Goal: Task Accomplishment & Management: Use online tool/utility

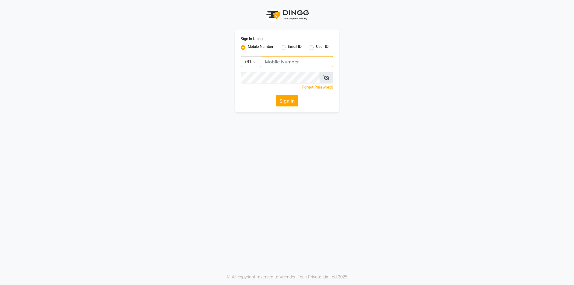
click at [282, 61] on input "Username" at bounding box center [297, 61] width 73 height 11
type input "8400013886"
click at [284, 103] on button "Sign In" at bounding box center [287, 100] width 23 height 11
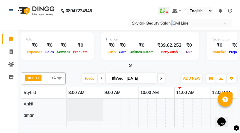
click at [171, 18] on nav "08047224946 Select Location × Skylark Beauty Salon, Civil Line WhatsApp Status …" at bounding box center [120, 15] width 240 height 30
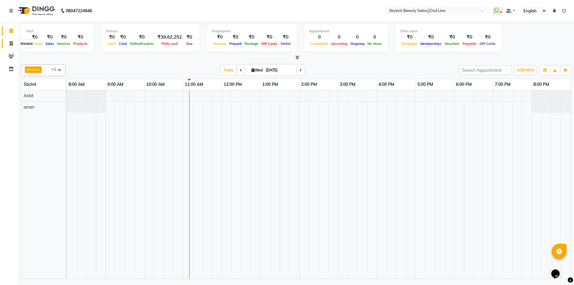
click at [12, 46] on span at bounding box center [11, 43] width 10 height 7
select select "service"
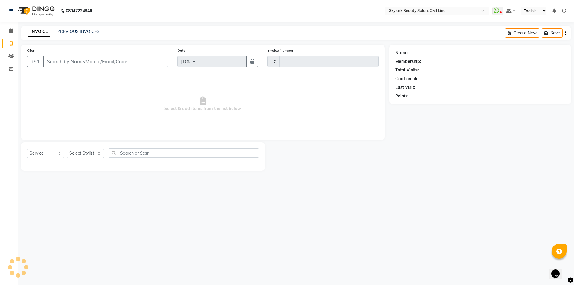
type input "6209"
select select "4588"
click at [84, 149] on select "Select Stylist" at bounding box center [85, 153] width 37 height 9
click at [92, 152] on select "Select Stylist [PERSON_NAME] [PERSON_NAME] [PERSON_NAME] WASU" at bounding box center [85, 153] width 37 height 9
click at [92, 151] on select "Select Stylist [PERSON_NAME] [PERSON_NAME] [PERSON_NAME] WASU" at bounding box center [85, 153] width 37 height 9
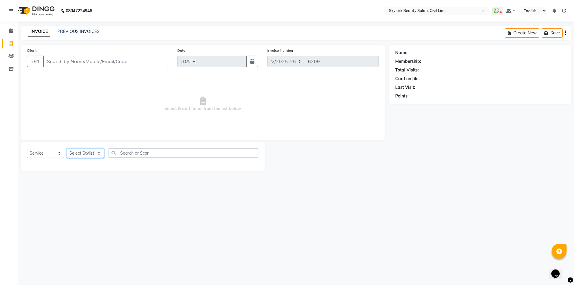
select select "85071"
click at [67, 149] on select "Select Stylist [PERSON_NAME] [PERSON_NAME] [PERSON_NAME] WASU" at bounding box center [85, 153] width 37 height 9
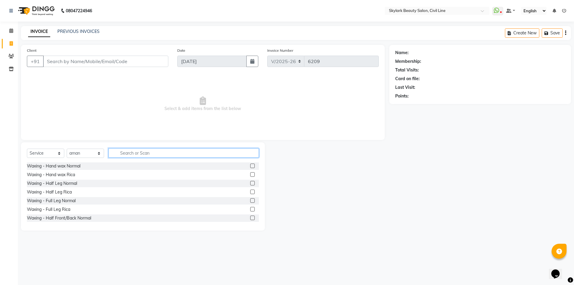
click at [202, 156] on input "text" at bounding box center [184, 152] width 150 height 9
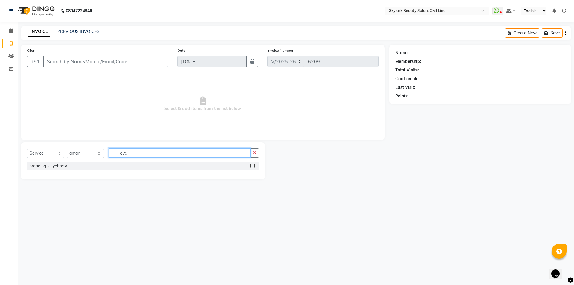
type input "eye"
click at [255, 167] on div at bounding box center [254, 165] width 9 height 7
click at [252, 168] on label at bounding box center [252, 166] width 4 height 4
click at [252, 168] on input "checkbox" at bounding box center [252, 166] width 4 height 4
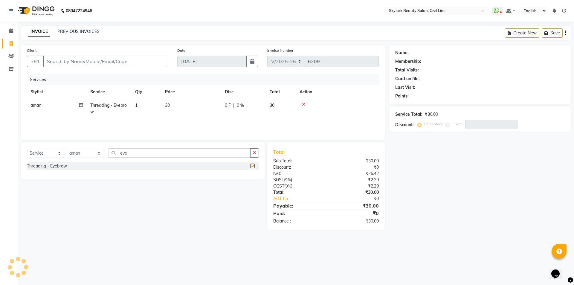
checkbox input "false"
click at [130, 62] on input "Client" at bounding box center [105, 61] width 125 height 11
type input "8"
type input "0"
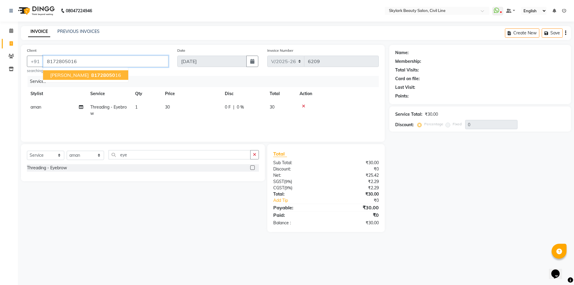
type input "8172805016"
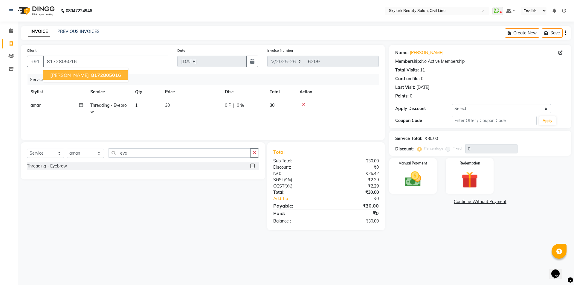
click at [64, 73] on span "[PERSON_NAME]" at bounding box center [69, 75] width 39 height 6
click at [417, 170] on img at bounding box center [413, 179] width 28 height 20
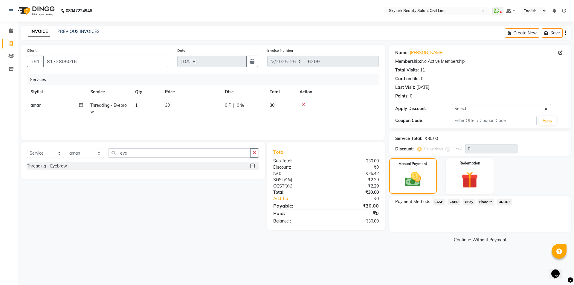
click at [441, 201] on span "CASH" at bounding box center [439, 202] width 13 height 7
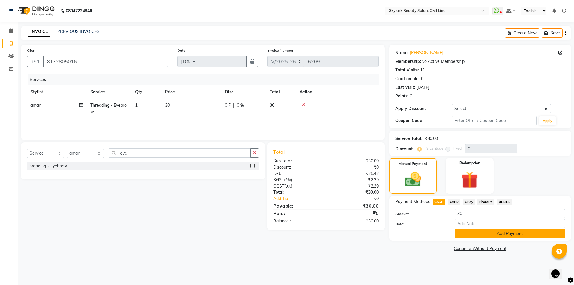
click at [479, 233] on button "Add Payment" at bounding box center [510, 233] width 110 height 9
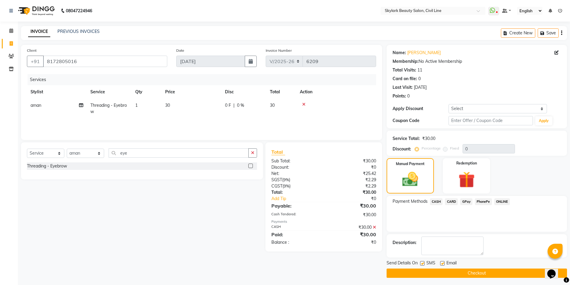
click at [445, 269] on button "Checkout" at bounding box center [476, 273] width 180 height 9
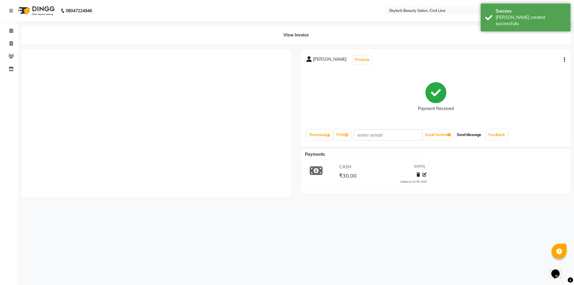
click at [468, 135] on button "Send Message" at bounding box center [469, 135] width 29 height 10
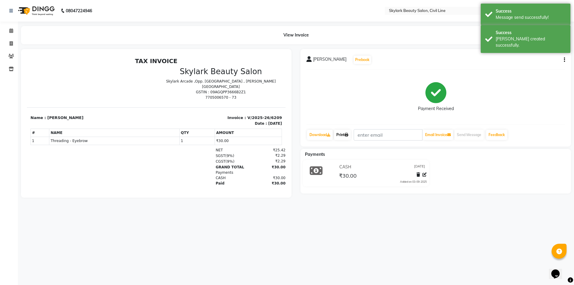
click at [346, 134] on link "Print" at bounding box center [342, 135] width 17 height 10
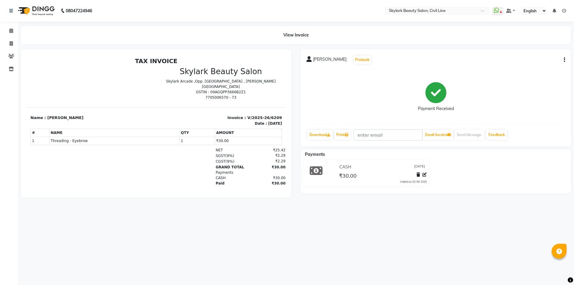
click at [45, 43] on div "View Invoice" at bounding box center [296, 35] width 550 height 18
drag, startPoint x: 33, startPoint y: 198, endPoint x: 43, endPoint y: 190, distance: 13.0
click at [43, 190] on div at bounding box center [156, 123] width 271 height 149
click at [51, 178] on div at bounding box center [73, 166] width 84 height 39
click at [10, 30] on icon at bounding box center [11, 30] width 4 height 4
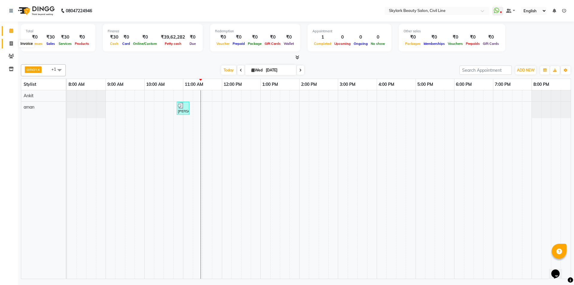
click at [10, 43] on icon at bounding box center [11, 43] width 3 height 4
select select "service"
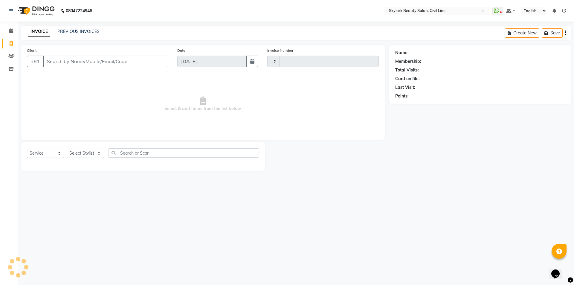
type input "6210"
select select "4588"
click at [50, 153] on select "Select Service Product Membership Package Voucher Prepaid Gift Card" at bounding box center [45, 153] width 37 height 9
select select "V"
click at [27, 149] on select "Select Service Product Membership Package Voucher Prepaid Gift Card" at bounding box center [45, 153] width 37 height 9
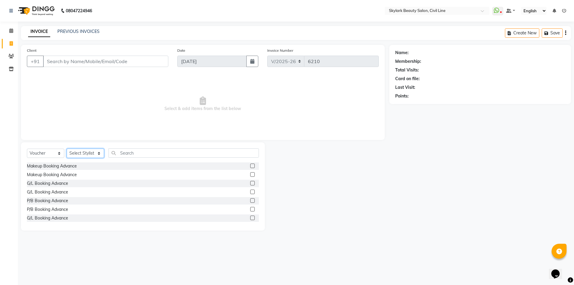
click at [94, 152] on select "Select Stylist [PERSON_NAME] [PERSON_NAME] [PERSON_NAME] WASU" at bounding box center [85, 153] width 37 height 9
select select "85071"
click at [67, 149] on select "Select Stylist [PERSON_NAME] [PERSON_NAME] [PERSON_NAME] WASU" at bounding box center [85, 153] width 37 height 9
click at [140, 152] on input "text" at bounding box center [184, 152] width 150 height 9
click at [250, 165] on label at bounding box center [252, 166] width 4 height 4
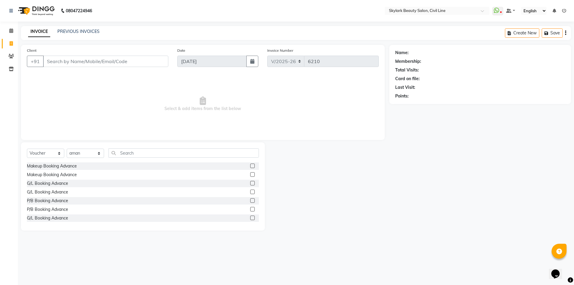
click at [250, 165] on input "checkbox" at bounding box center [252, 166] width 4 height 4
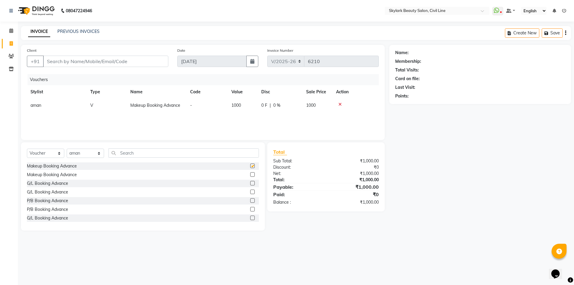
checkbox input "false"
click at [144, 62] on input "Client" at bounding box center [105, 61] width 125 height 11
click at [154, 62] on input "Client" at bounding box center [105, 61] width 125 height 11
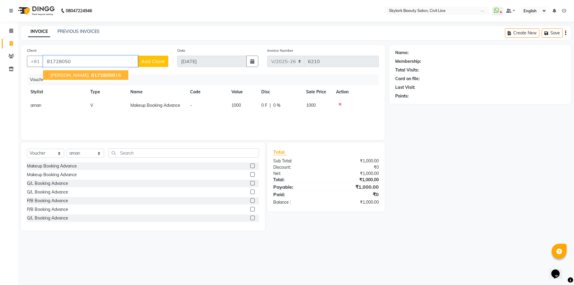
click at [76, 75] on span "[PERSON_NAME]" at bounding box center [69, 75] width 39 height 6
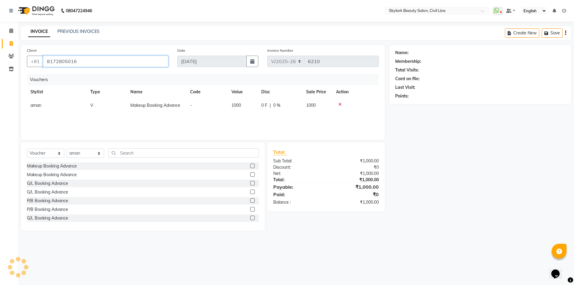
type input "8172805016"
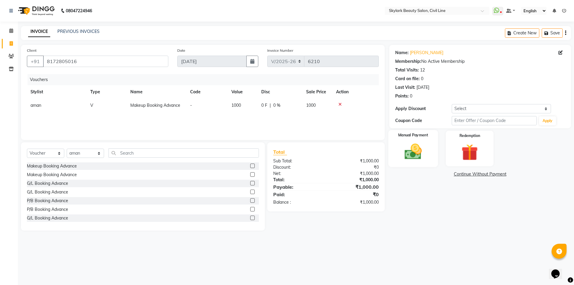
click at [416, 153] on img at bounding box center [413, 152] width 28 height 20
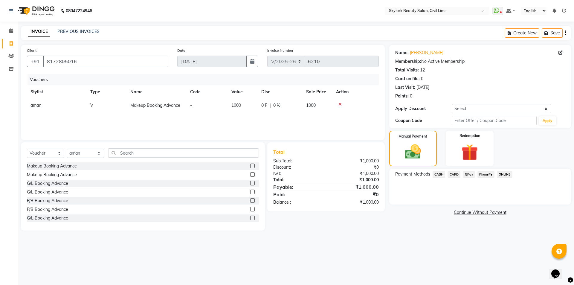
click at [468, 174] on span "GPay" at bounding box center [469, 174] width 12 height 7
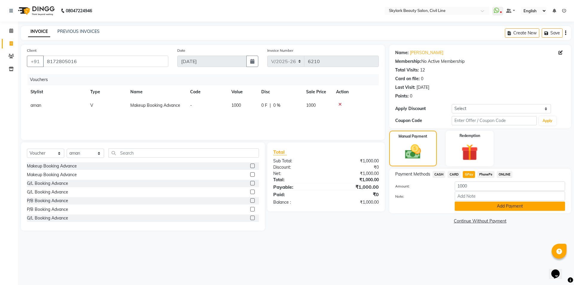
click at [487, 207] on button "Add Payment" at bounding box center [510, 206] width 110 height 9
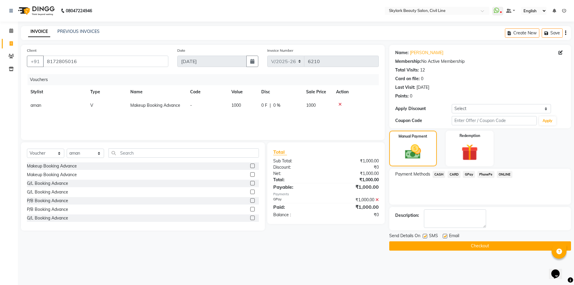
click at [462, 246] on button "Checkout" at bounding box center [480, 245] width 182 height 9
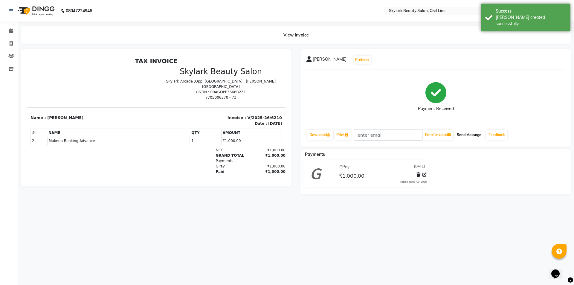
click at [471, 135] on button "Send Message" at bounding box center [469, 135] width 29 height 10
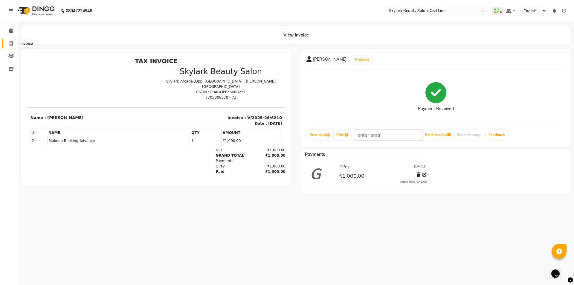
click at [12, 45] on icon at bounding box center [11, 43] width 3 height 4
select select "service"
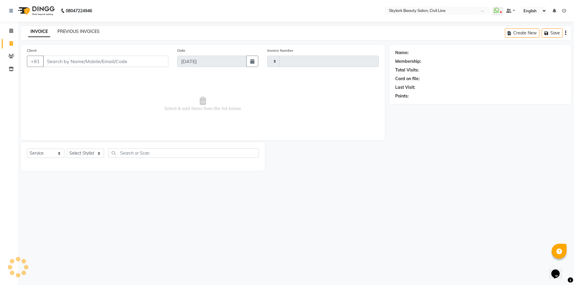
type input "6211"
select select "4588"
click at [81, 26] on div "08047224946 Select Location × Skylark Beauty Salon, Civil Line WhatsApp Status …" at bounding box center [287, 142] width 574 height 285
click at [78, 29] on link "PREVIOUS INVOICES" at bounding box center [78, 31] width 42 height 5
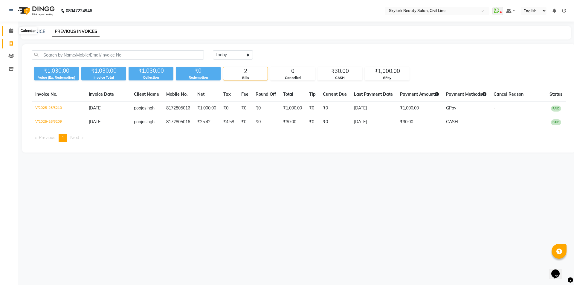
click at [12, 32] on icon at bounding box center [11, 30] width 4 height 4
